Goal: Ask a question

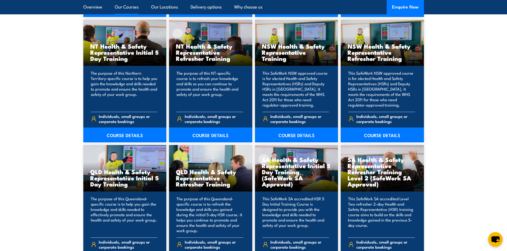
scroll to position [718, 0]
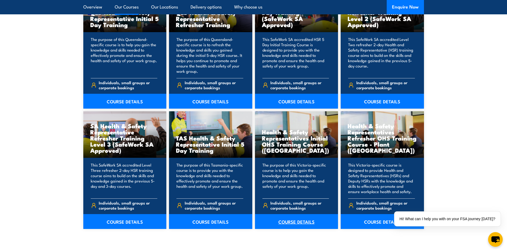
click at [303, 221] on link "COURSE DETAILS" at bounding box center [296, 221] width 83 height 15
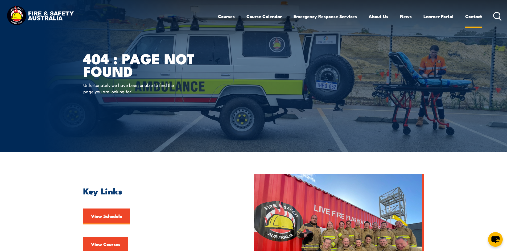
click at [476, 17] on link "Contact" at bounding box center [473, 16] width 17 height 14
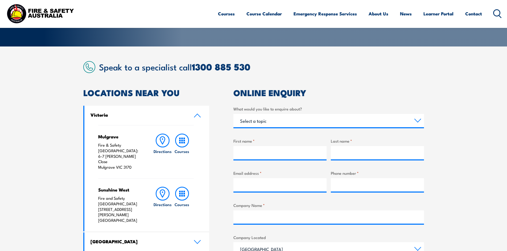
scroll to position [106, 0]
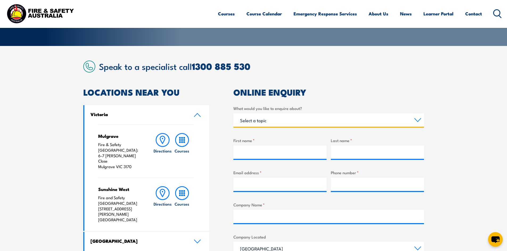
click at [269, 121] on select "Select a topic Training Emergency Response Services General Enquiry" at bounding box center [328, 120] width 190 height 13
select select "Training"
click at [233, 114] on select "Select a topic Training Emergency Response Services General Enquiry" at bounding box center [328, 120] width 190 height 13
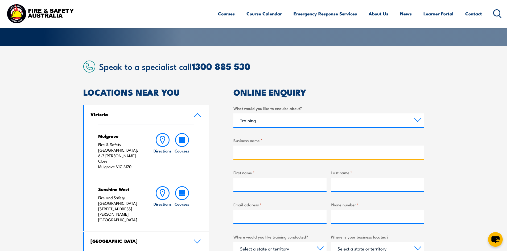
click at [254, 155] on input "Business name *" at bounding box center [328, 152] width 190 height 13
type input "Chobani"
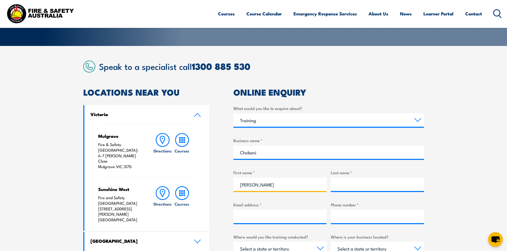
type input "[PERSON_NAME]"
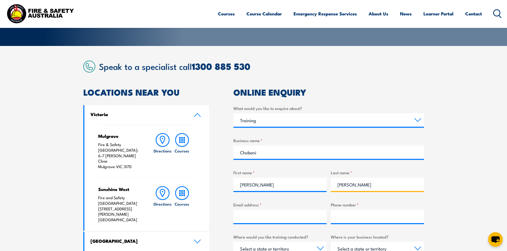
type input "[PERSON_NAME]"
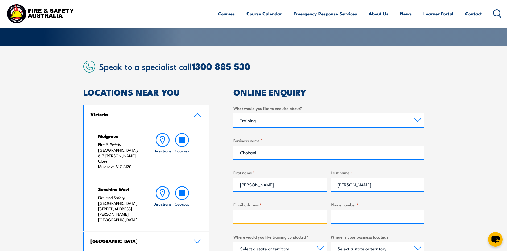
click at [263, 220] on input "Email address *" at bounding box center [279, 216] width 93 height 13
click at [259, 216] on input "Email address *" at bounding box center [279, 216] width 93 height 13
type input "[PERSON_NAME][EMAIL_ADDRESS][PERSON_NAME][DOMAIN_NAME]"
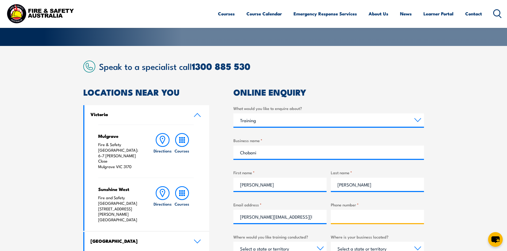
click at [357, 220] on input "Phone number *" at bounding box center [377, 216] width 93 height 13
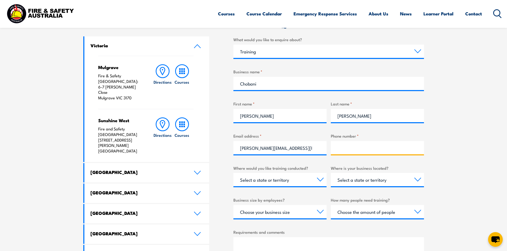
scroll to position [186, 0]
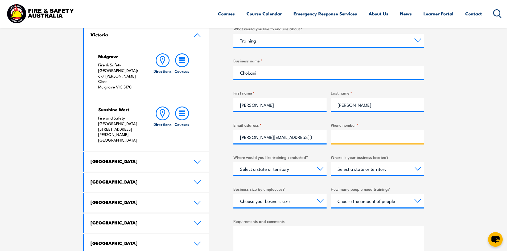
click at [348, 137] on input "Phone number *" at bounding box center [377, 136] width 93 height 13
type input "0436655794"
click at [294, 173] on select "Select a state or territory Nationally - multiple locations [GEOGRAPHIC_DATA] […" at bounding box center [279, 168] width 93 height 13
select select "VIC"
click at [233, 162] on select "Select a state or territory Nationally - multiple locations [GEOGRAPHIC_DATA] […" at bounding box center [279, 168] width 93 height 13
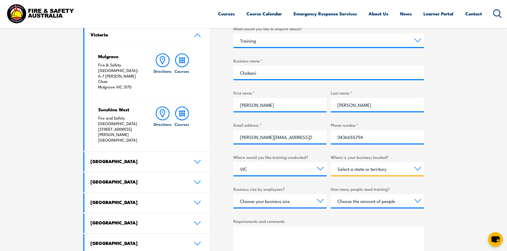
click at [364, 171] on select "Select a state or territory [GEOGRAPHIC_DATA] [GEOGRAPHIC_DATA] [GEOGRAPHIC_DAT…" at bounding box center [377, 168] width 93 height 13
select select "VIC"
click at [331, 162] on select "Select a state or territory [GEOGRAPHIC_DATA] [GEOGRAPHIC_DATA] [GEOGRAPHIC_DAT…" at bounding box center [377, 168] width 93 height 13
click at [258, 203] on select "Choose your business size 1 to 19 20 to 199 200+" at bounding box center [279, 200] width 93 height 13
select select "200+"
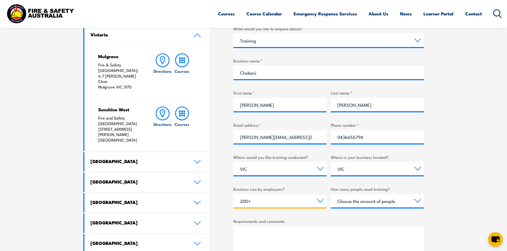
click at [233, 194] on select "Choose your business size 1 to 19 20 to 199 200+" at bounding box center [279, 200] width 93 height 13
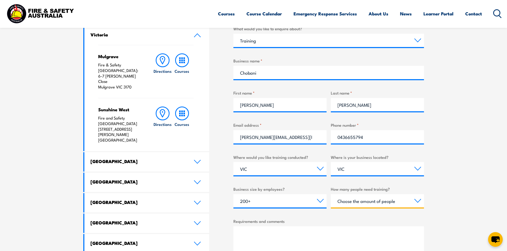
click at [368, 204] on select "Choose the amount of people 1 to 4 5 to 19 20+" at bounding box center [377, 200] width 93 height 13
select select "1 to 4"
click at [331, 194] on select "Choose the amount of people 1 to 4 5 to 19 20+" at bounding box center [377, 200] width 93 height 13
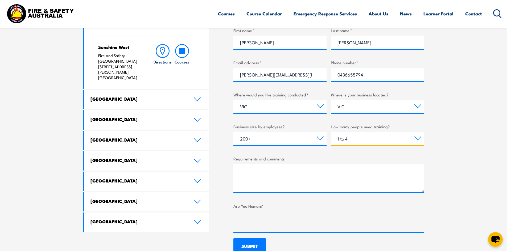
scroll to position [266, 0]
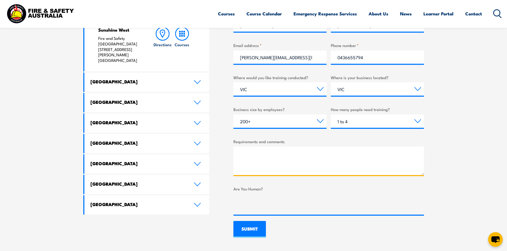
click at [269, 162] on textarea "Requirements and comments" at bounding box center [328, 161] width 190 height 28
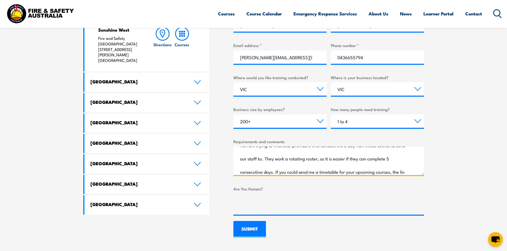
scroll to position [22, 0]
type textarea "Hi, I am trying to find local providers who conduct the 5 day HSR Initial cours…"
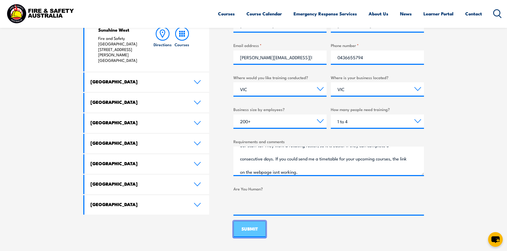
click at [245, 228] on input "SUBMIT" at bounding box center [249, 229] width 32 height 16
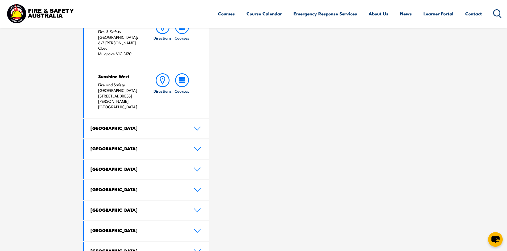
scroll to position [133, 0]
